Goal: Task Accomplishment & Management: Manage account settings

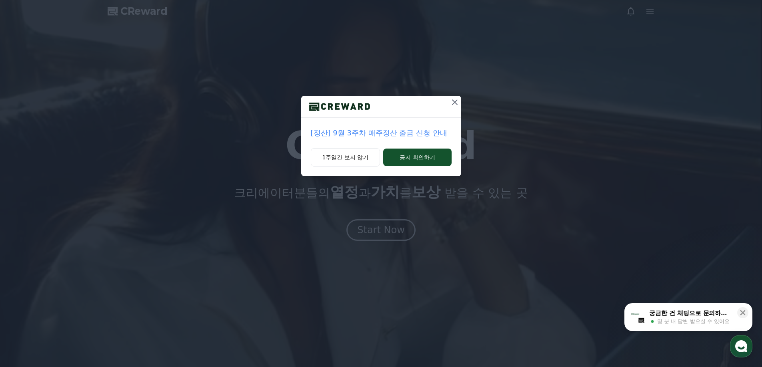
click at [455, 101] on icon at bounding box center [455, 103] width 10 height 10
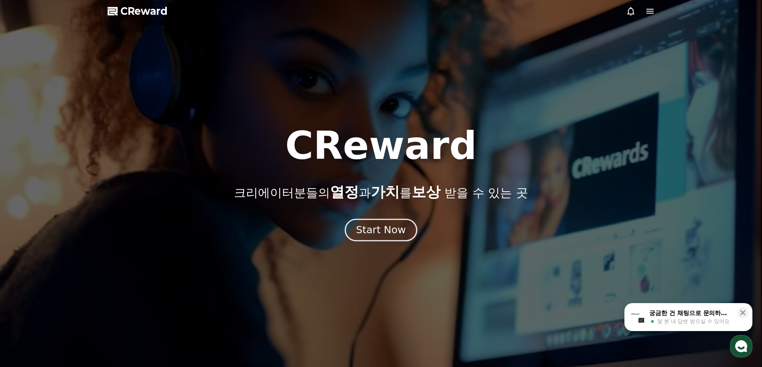
click at [369, 228] on div "Start Now" at bounding box center [381, 230] width 50 height 14
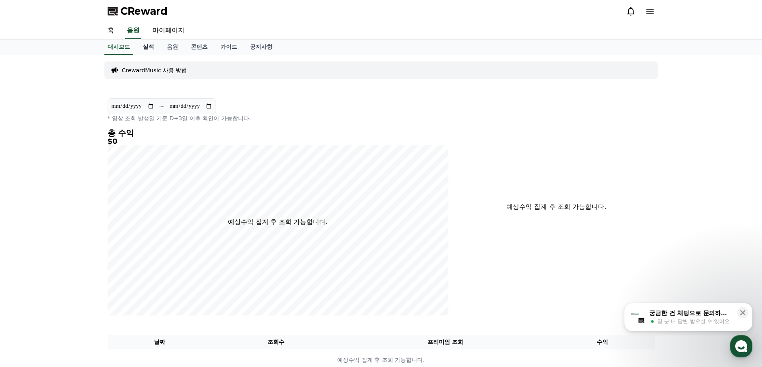
click at [151, 48] on link "실적" at bounding box center [148, 47] width 24 height 15
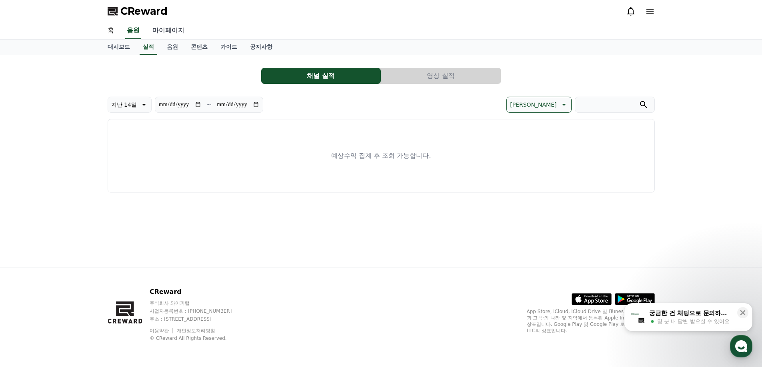
click at [178, 28] on link "마이페이지" at bounding box center [168, 30] width 45 height 17
select select "**********"
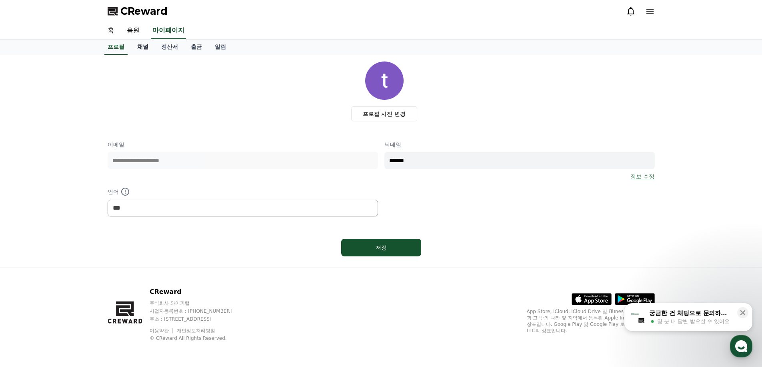
click at [147, 51] on link "채널" at bounding box center [143, 47] width 24 height 15
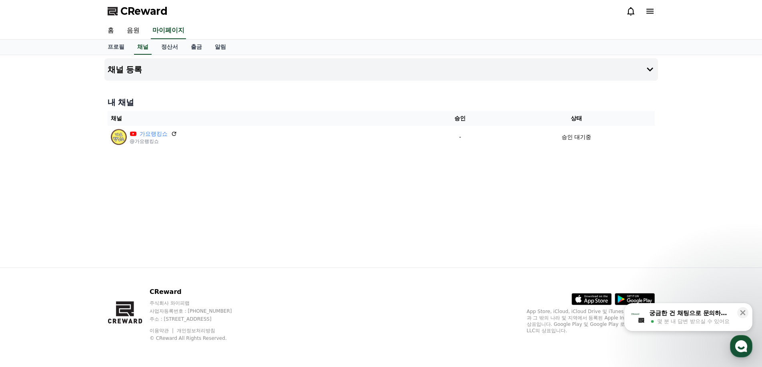
click at [165, 177] on div "채널 등록 내 채널 채널 승인 상태 가요랭킹쇼 @가요랭킹쇼 - 승인 대기중" at bounding box center [381, 161] width 560 height 213
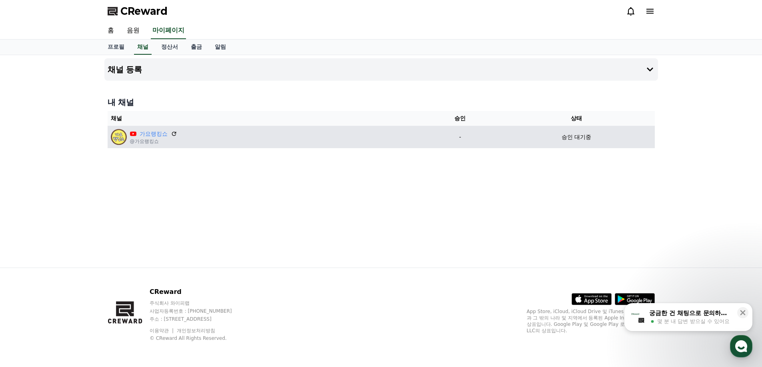
click at [169, 140] on p "@가요랭킹쇼" at bounding box center [153, 141] width 47 height 6
click at [173, 133] on icon at bounding box center [173, 133] width 7 height 7
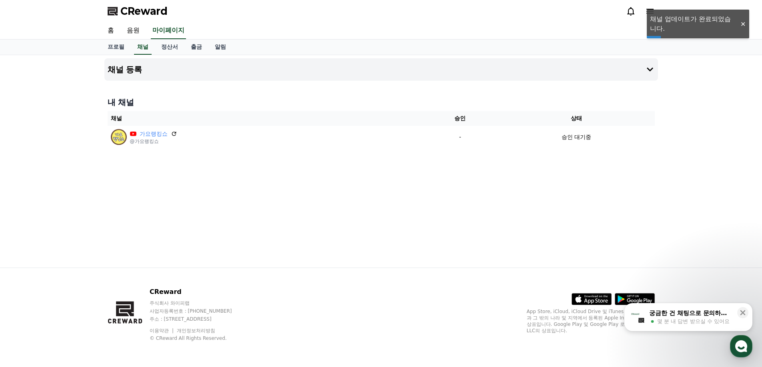
click at [334, 237] on div "채널 등록 내 채널 채널 승인 상태 가요랭킹쇼 @가요랭킹쇼 - 승인 대기중" at bounding box center [381, 161] width 560 height 213
